Goal: Check status: Check status

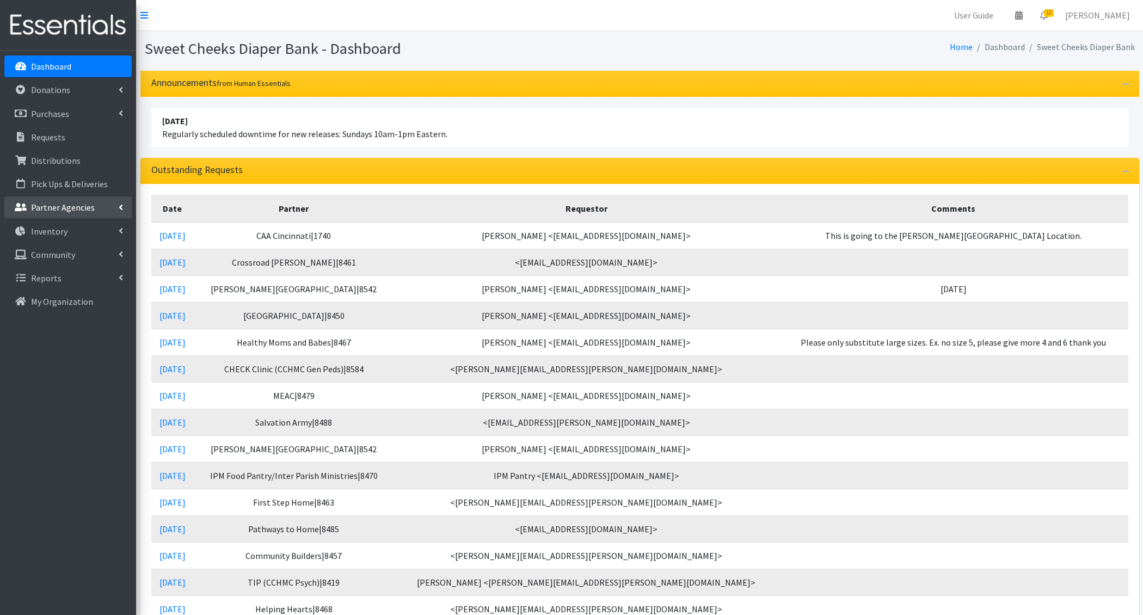
click at [64, 207] on p "Partner Agencies" at bounding box center [63, 207] width 64 height 11
click at [63, 163] on p "Distributions" at bounding box center [56, 160] width 50 height 11
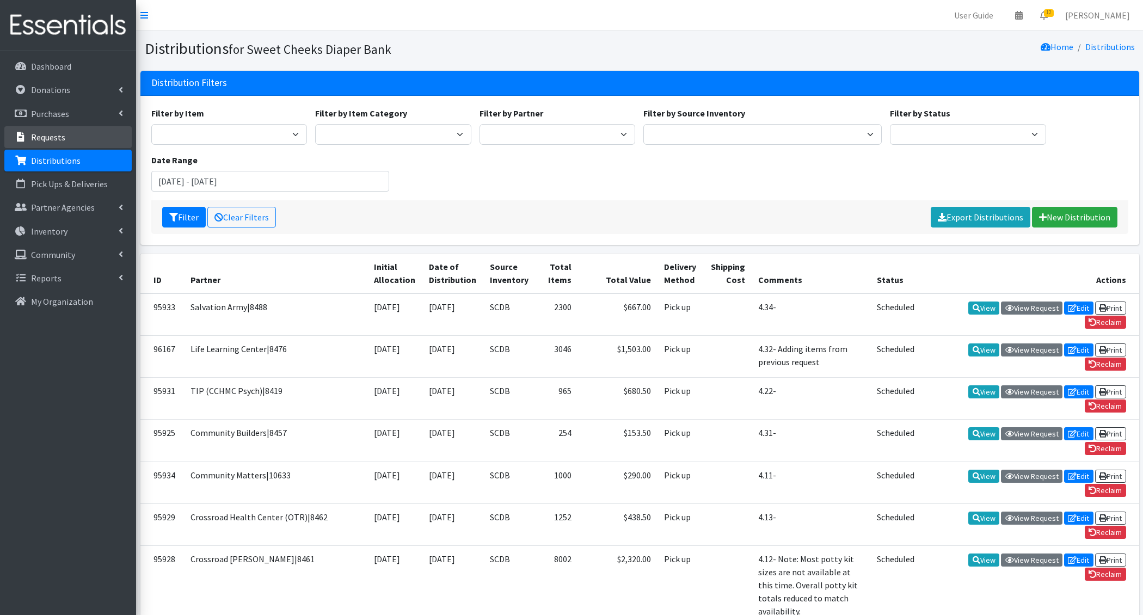
click at [87, 136] on link "Requests" at bounding box center [67, 137] width 127 height 22
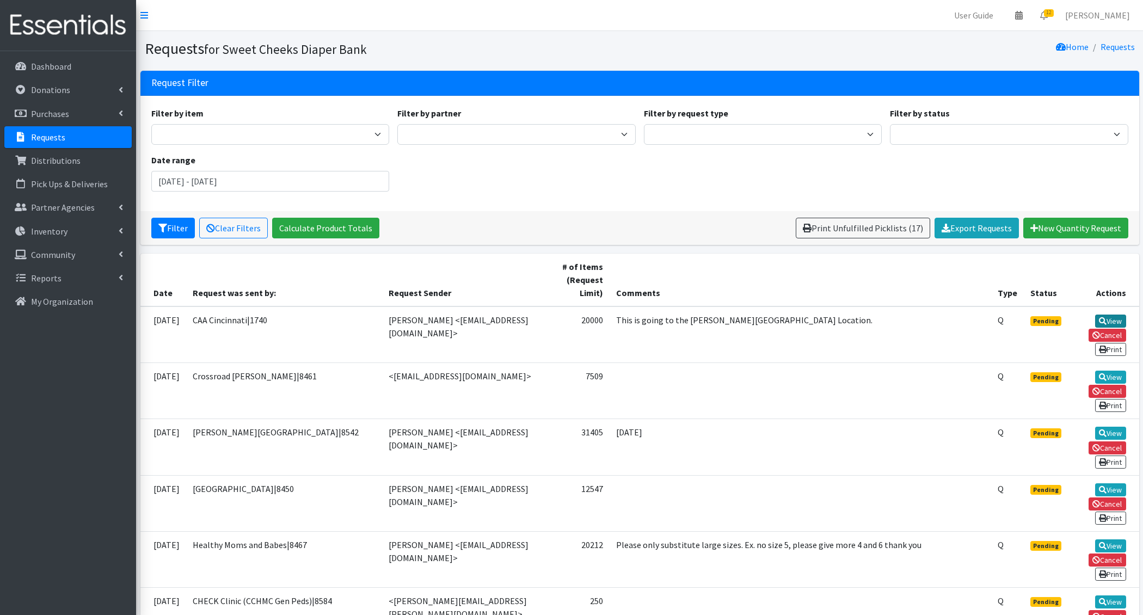
click at [1103, 315] on link "View" at bounding box center [1111, 321] width 31 height 13
